Goal: Task Accomplishment & Management: Complete application form

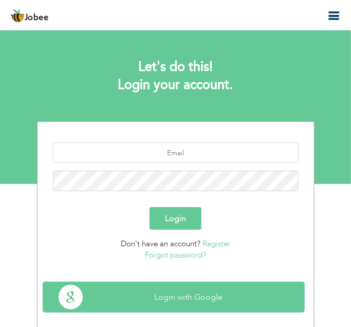
click at [178, 301] on button "Login with Google" at bounding box center [173, 297] width 261 height 30
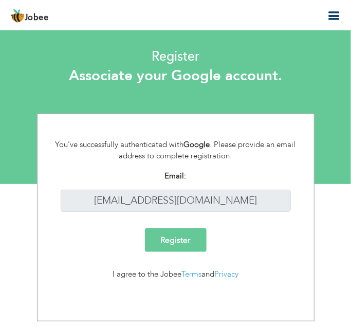
click at [178, 232] on input "Register" at bounding box center [176, 240] width 62 height 24
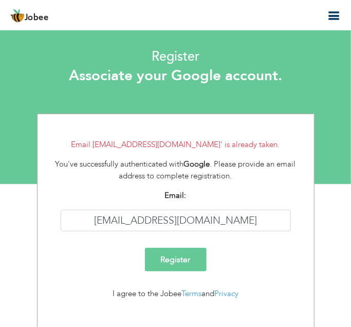
click at [334, 8] on header "Jobee Resume Templates Cover Letters About Login Create my resume" at bounding box center [175, 14] width 351 height 31
click at [332, 14] on icon "button" at bounding box center [334, 16] width 12 height 12
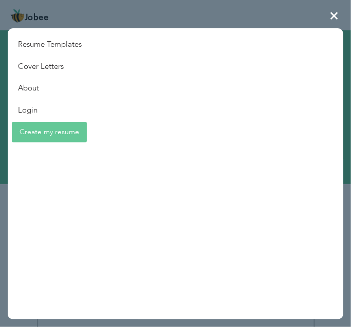
click at [32, 128] on link "Create my resume" at bounding box center [49, 132] width 75 height 21
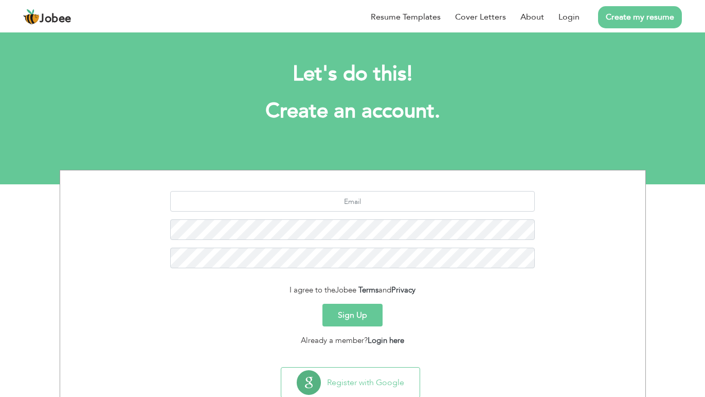
click at [352, 14] on link "Create my resume" at bounding box center [640, 17] width 84 height 22
click at [352, 15] on link "Login" at bounding box center [569, 17] width 21 height 12
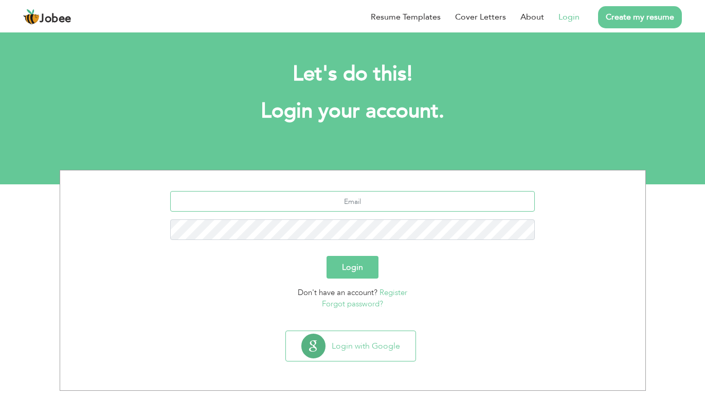
click at [430, 191] on input "text" at bounding box center [352, 201] width 365 height 21
type input "[EMAIL_ADDRESS][DOMAIN_NAME]"
click at [327, 256] on button "Login" at bounding box center [353, 267] width 52 height 23
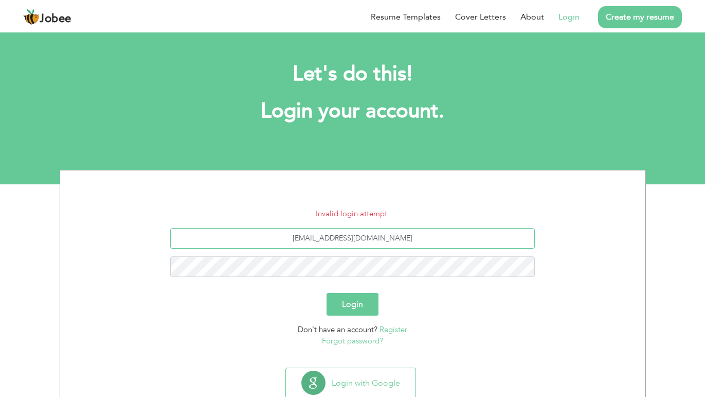
click at [335, 242] on input "[EMAIL_ADDRESS][DOMAIN_NAME]" at bounding box center [352, 238] width 365 height 21
click at [327, 293] on button "Login" at bounding box center [353, 304] width 52 height 23
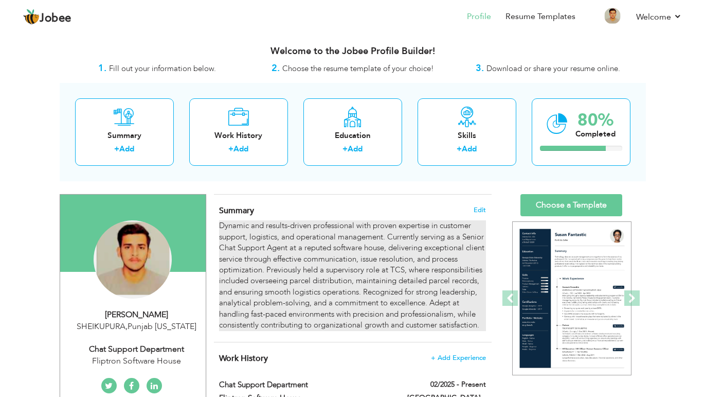
click at [303, 235] on div "Dynamic and results-driven professional with proven expertise in customer suppo…" at bounding box center [352, 275] width 266 height 110
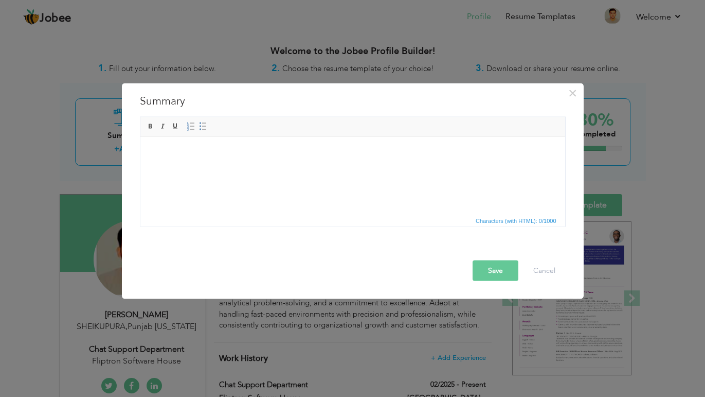
click at [500, 271] on button "Save" at bounding box center [496, 270] width 46 height 21
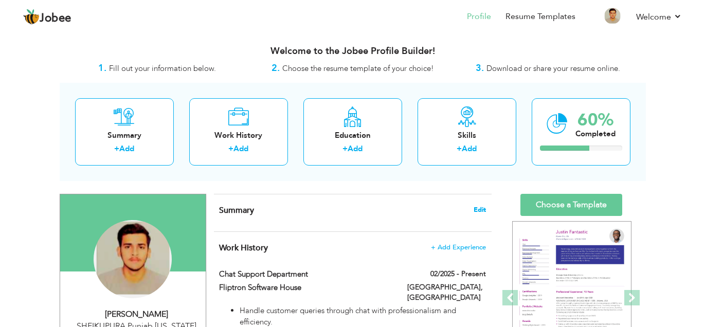
click at [481, 211] on span "Edit" at bounding box center [480, 209] width 12 height 7
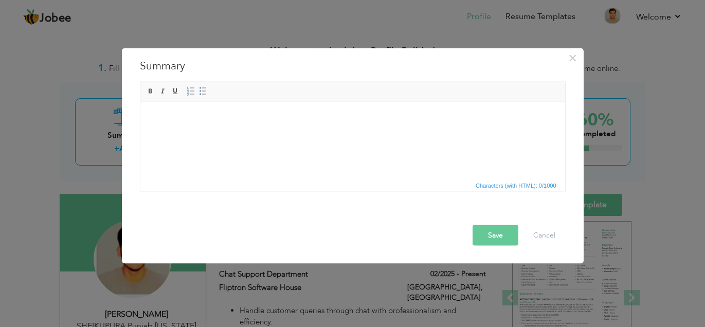
scroll to position [16, 0]
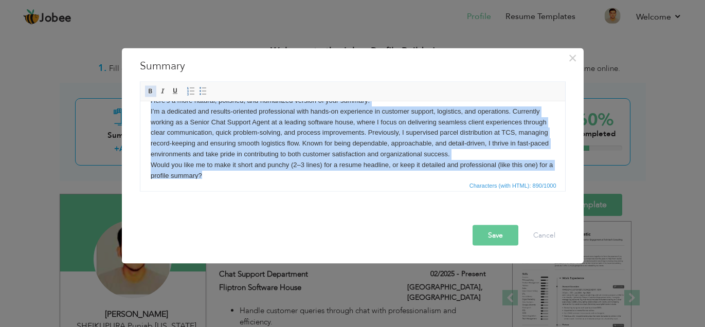
click at [151, 87] on span at bounding box center [151, 91] width 8 height 8
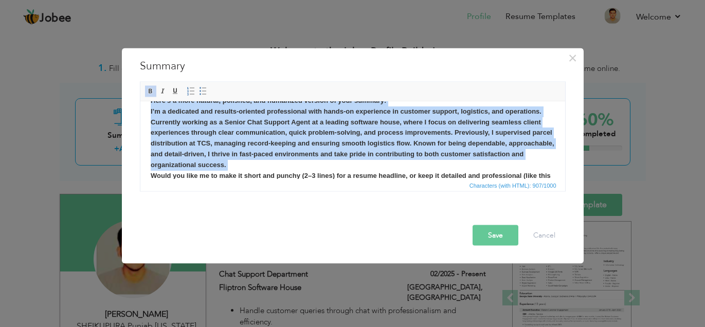
click at [242, 160] on body "Here’s a more natural, polished, and humanized version of your summary: I’m a d…" at bounding box center [352, 143] width 404 height 96
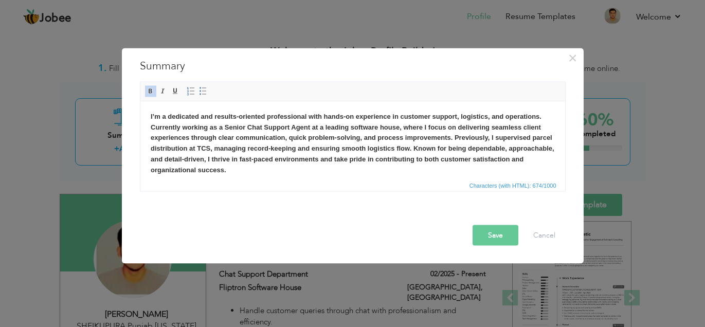
scroll to position [1, 0]
click at [498, 231] on button "Save" at bounding box center [496, 235] width 46 height 21
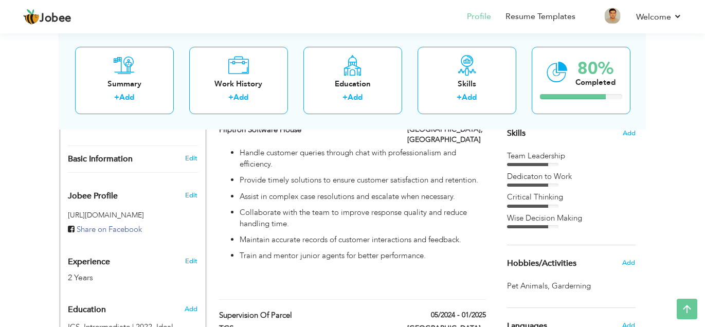
scroll to position [267, 0]
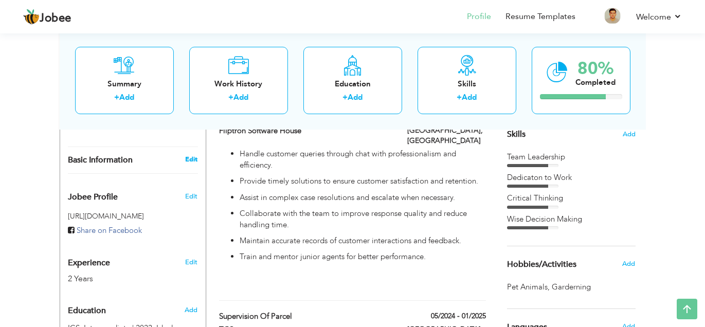
click at [189, 155] on link "Edit" at bounding box center [191, 159] width 12 height 9
type input "Moosa"
type input "[PERSON_NAME]"
type input "03184419528"
select select "number:167"
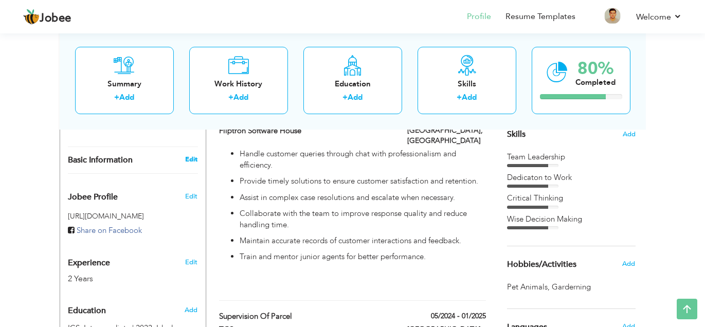
type input "[GEOGRAPHIC_DATA]"
type input "SHEIKUPURA"
select select "number:4"
type input "Fliptron Software House"
type input "Chat Support Department"
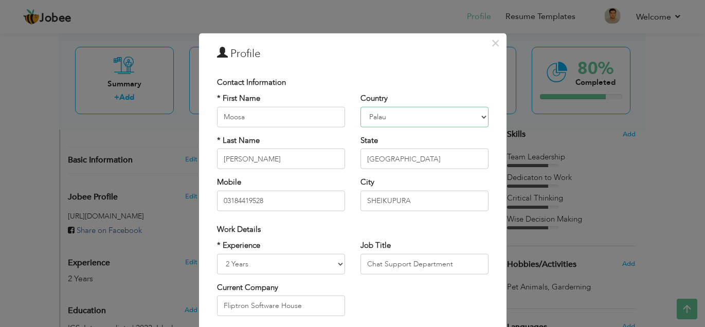
click at [408, 114] on select "Afghanistan Albania Algeria American Samoa Andorra Angola Anguilla Antarctica A…" at bounding box center [425, 116] width 128 height 21
click at [361, 106] on select "Afghanistan Albania Algeria American Samoa Andorra Angola Anguilla Antarctica A…" at bounding box center [425, 116] width 128 height 21
select select "number:166"
drag, startPoint x: 415, startPoint y: 52, endPoint x: 415, endPoint y: 45, distance: 6.7
click at [415, 45] on div "× Profile" at bounding box center [352, 55] width 287 height 23
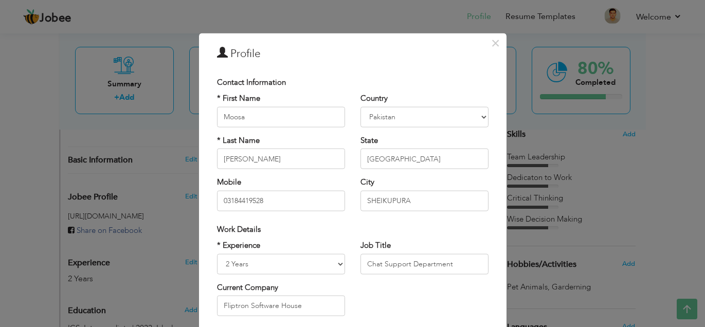
scroll to position [136, 0]
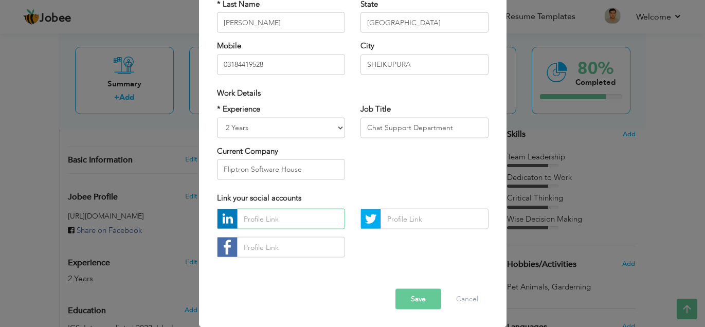
click at [303, 220] on input "text" at bounding box center [291, 219] width 108 height 21
click at [408, 294] on button "Save" at bounding box center [419, 299] width 46 height 21
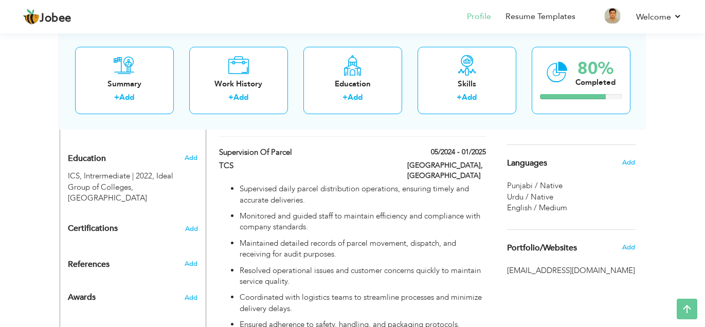
scroll to position [432, 0]
click at [625, 246] on span "Add" at bounding box center [628, 246] width 13 height 9
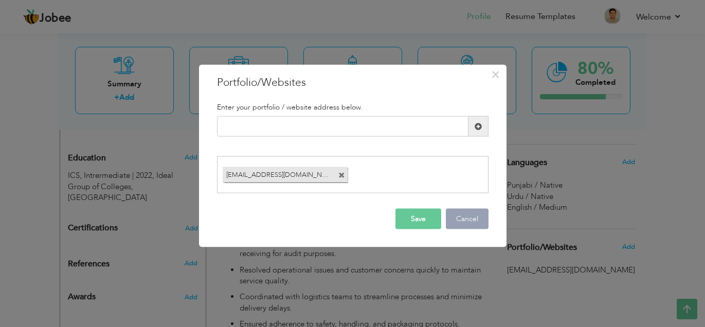
click at [465, 212] on button "Cancel" at bounding box center [467, 218] width 43 height 21
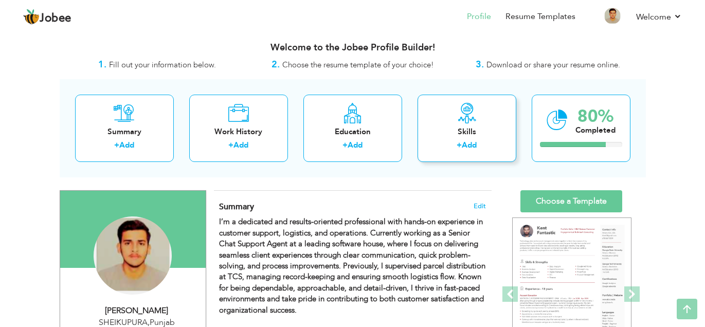
scroll to position [0, 0]
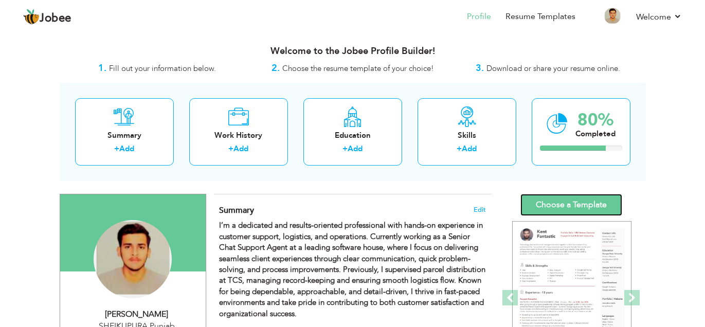
click at [595, 206] on link "Choose a Template" at bounding box center [571, 205] width 102 height 22
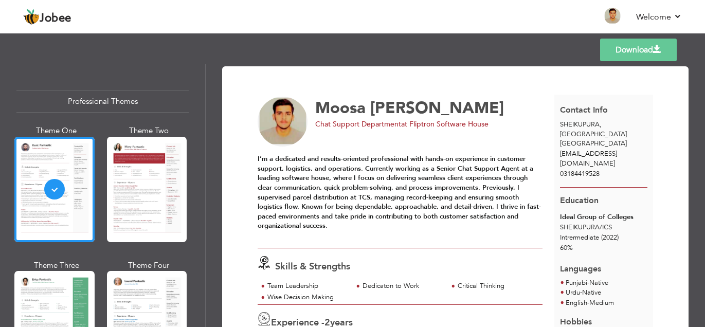
click at [208, 85] on div "Download [PERSON_NAME] Chat Support Department at [GEOGRAPHIC_DATA] Software Ho…" at bounding box center [455, 195] width 499 height 263
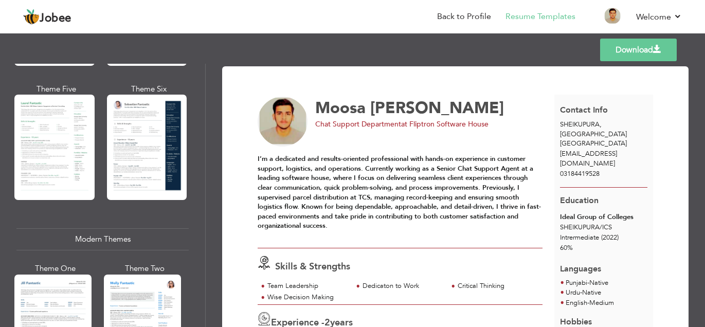
scroll to position [304, 0]
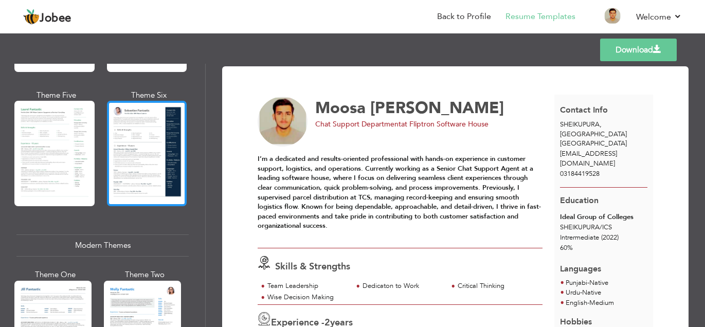
click at [168, 133] on div at bounding box center [147, 153] width 80 height 105
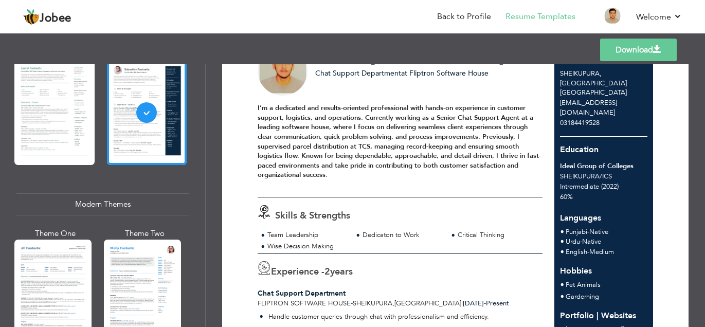
scroll to position [49, 0]
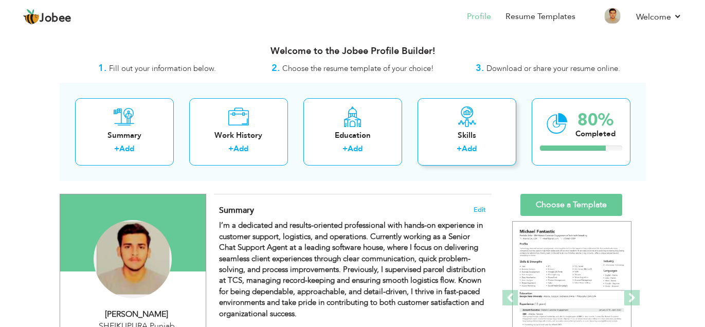
click at [502, 150] on div "+ Add" at bounding box center [467, 149] width 82 height 13
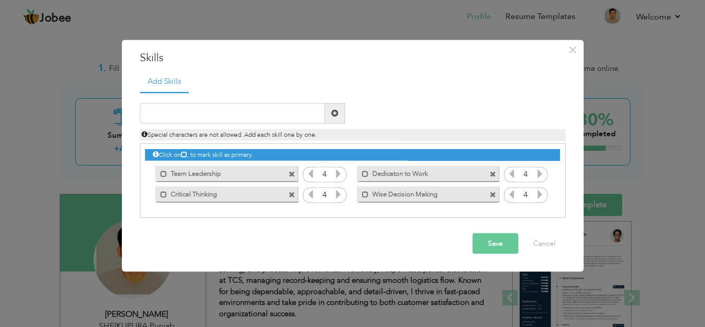
click at [293, 193] on span at bounding box center [292, 195] width 7 height 7
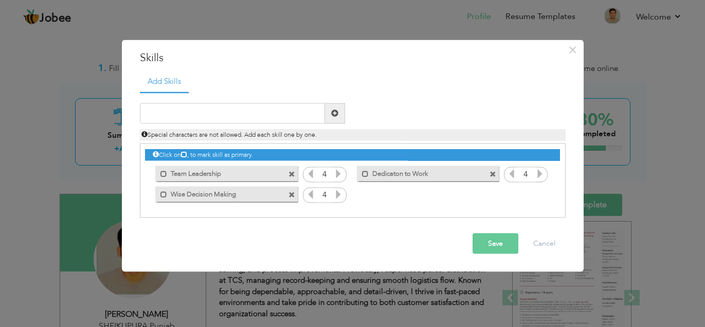
click at [475, 246] on button "Save" at bounding box center [496, 243] width 46 height 21
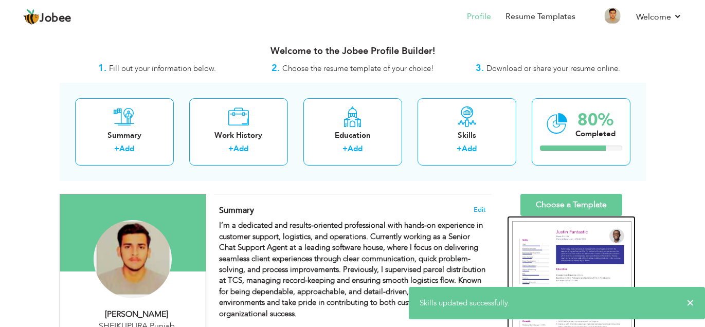
click at [546, 237] on img at bounding box center [571, 298] width 119 height 154
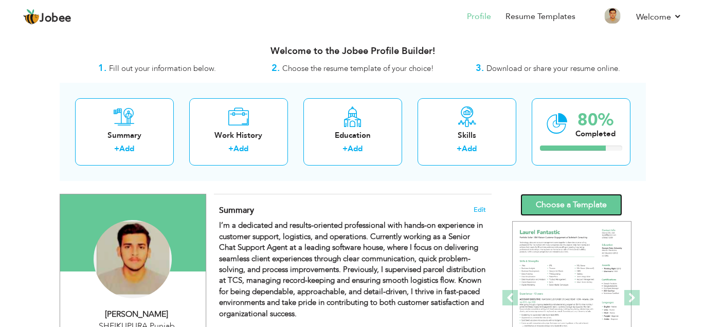
click at [568, 202] on link "Choose a Template" at bounding box center [571, 205] width 102 height 22
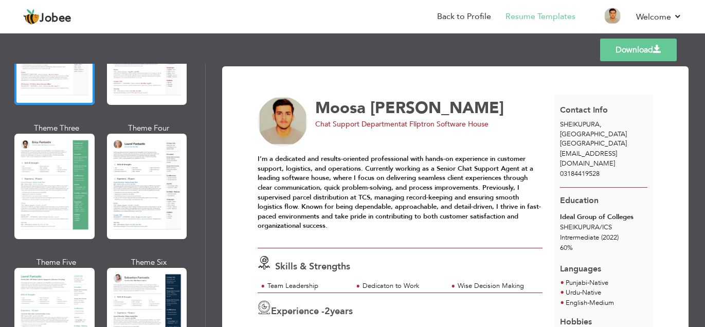
scroll to position [281, 0]
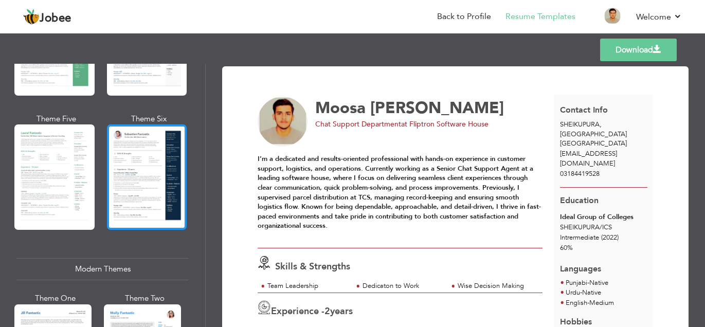
click at [136, 153] on div at bounding box center [147, 176] width 80 height 105
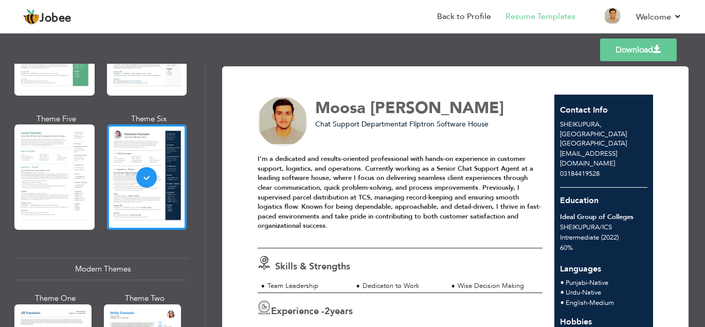
click at [626, 56] on link "Download" at bounding box center [638, 50] width 77 height 23
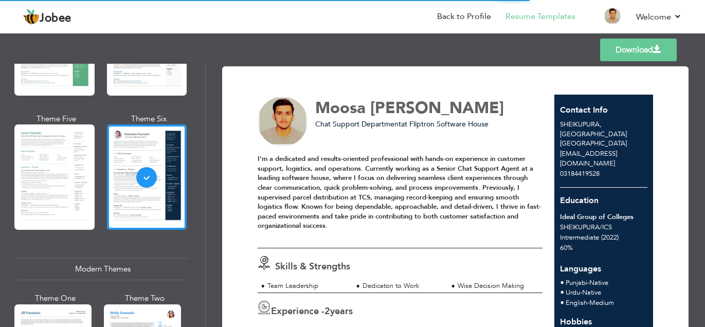
click at [642, 50] on link "Download" at bounding box center [638, 50] width 77 height 23
